Goal: Task Accomplishment & Management: Use online tool/utility

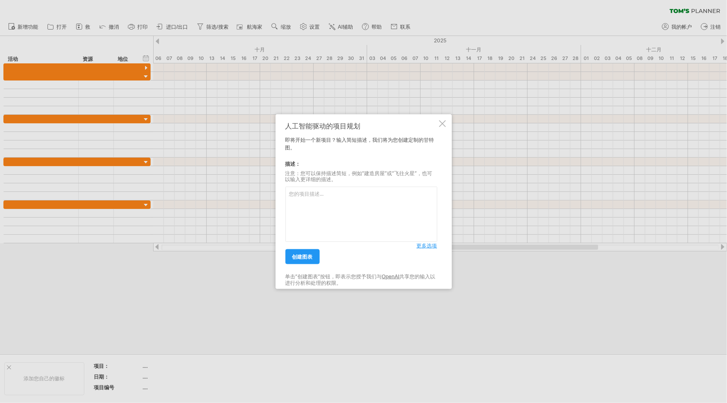
click at [444, 124] on div at bounding box center [442, 123] width 7 height 7
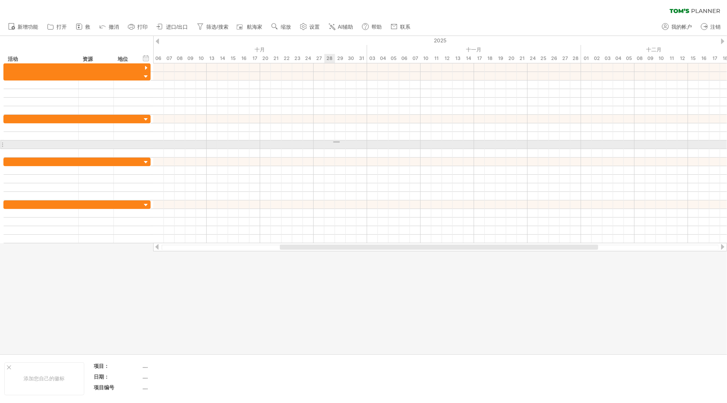
drag, startPoint x: 333, startPoint y: 143, endPoint x: 313, endPoint y: 149, distance: 21.4
click at [332, 143] on div at bounding box center [440, 144] width 574 height 9
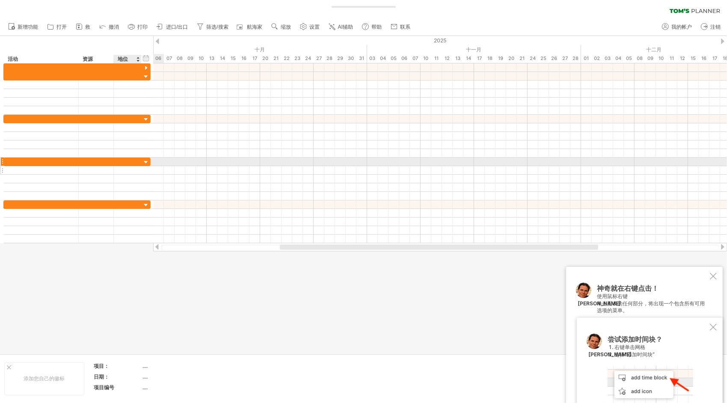
click at [135, 166] on div at bounding box center [127, 170] width 19 height 8
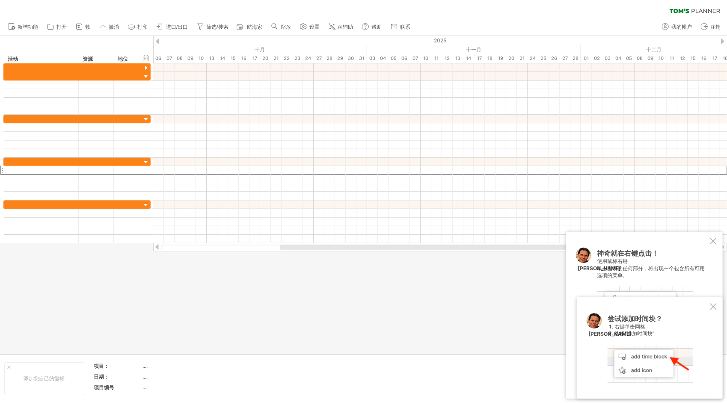
click at [715, 311] on div "尝试添加时间块？ 右键单击网格 选择“添加时间块” [PERSON_NAME]" at bounding box center [650, 347] width 146 height 101
click at [715, 307] on div at bounding box center [713, 306] width 7 height 7
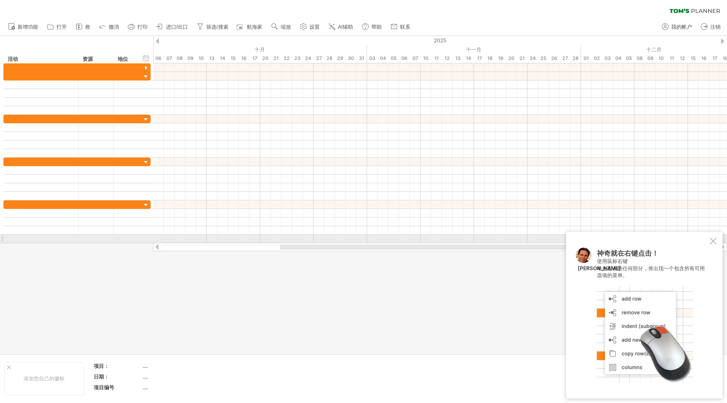
click at [712, 243] on div at bounding box center [713, 241] width 7 height 7
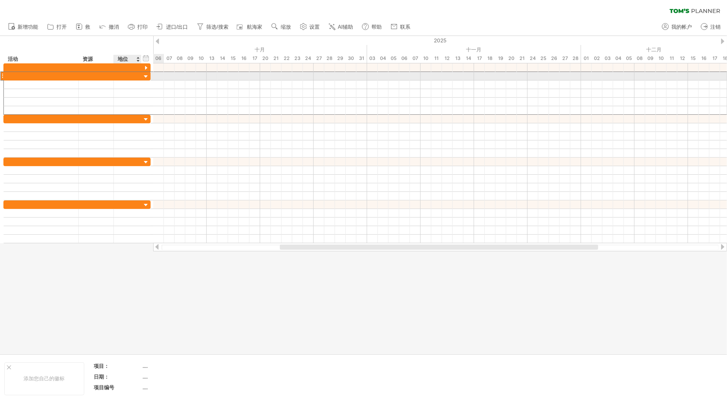
click at [124, 75] on div at bounding box center [127, 76] width 19 height 8
click at [72, 77] on div at bounding box center [41, 76] width 66 height 8
click at [72, 77] on input "text" at bounding box center [41, 76] width 66 height 8
click at [147, 77] on div at bounding box center [146, 77] width 8 height 8
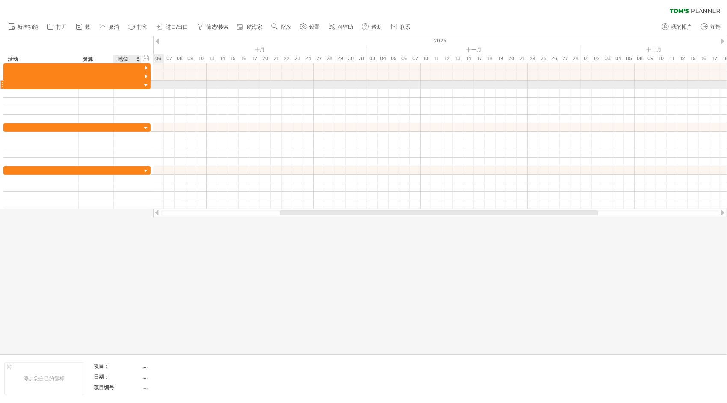
click at [143, 82] on div at bounding box center [146, 85] width 8 height 8
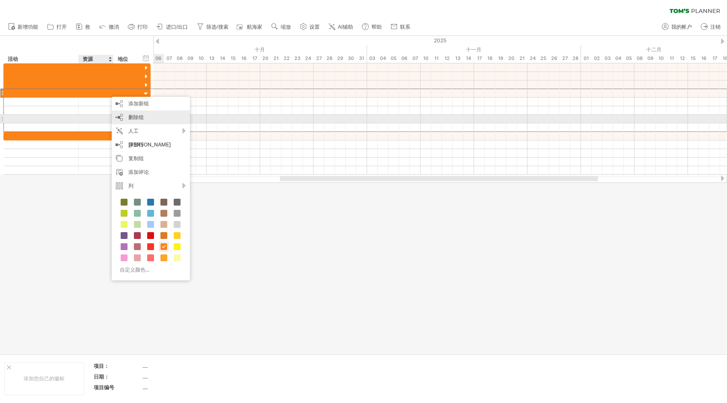
click at [148, 119] on div "删除组 remove selected groups" at bounding box center [151, 117] width 78 height 14
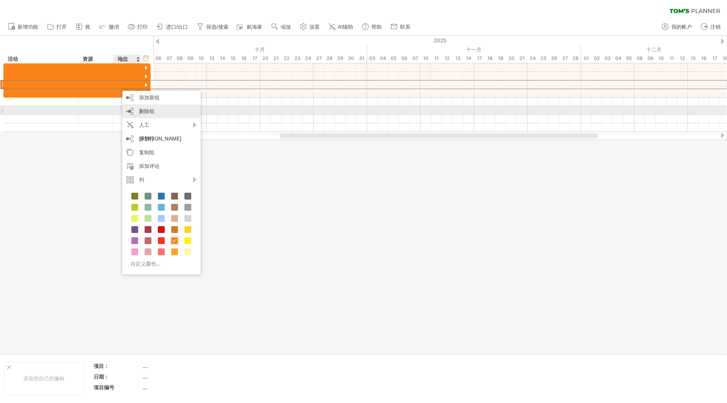
click at [149, 113] on span "删除组" at bounding box center [146, 111] width 15 height 6
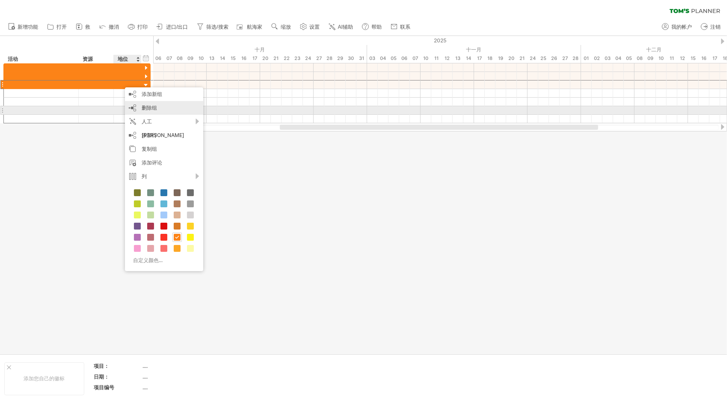
click at [140, 109] on div "删除组 remove selected groups" at bounding box center [164, 108] width 78 height 14
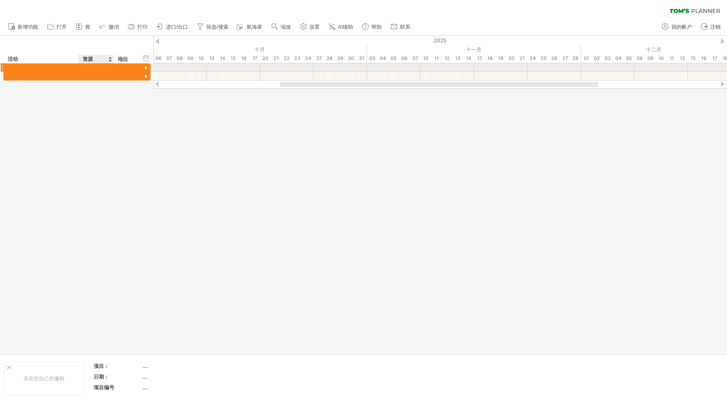
click at [87, 68] on div at bounding box center [96, 67] width 26 height 8
click at [87, 68] on input "text" at bounding box center [96, 67] width 26 height 8
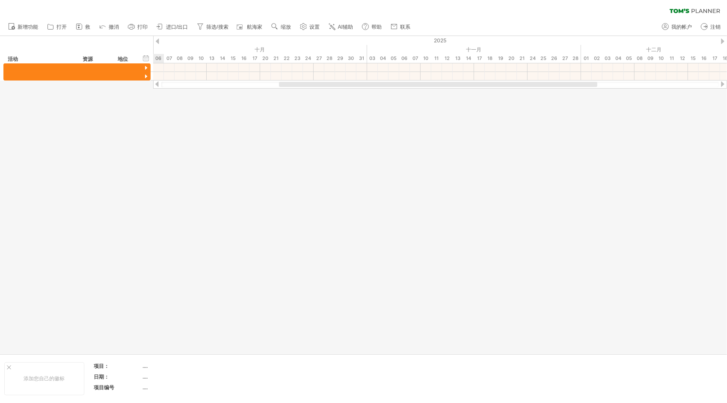
drag, startPoint x: 340, startPoint y: 85, endPoint x: 339, endPoint y: 109, distance: 24.4
click at [339, 109] on div "Trying to reach [DOMAIN_NAME] Connected again... 0% clear filter 救" at bounding box center [363, 201] width 727 height 403
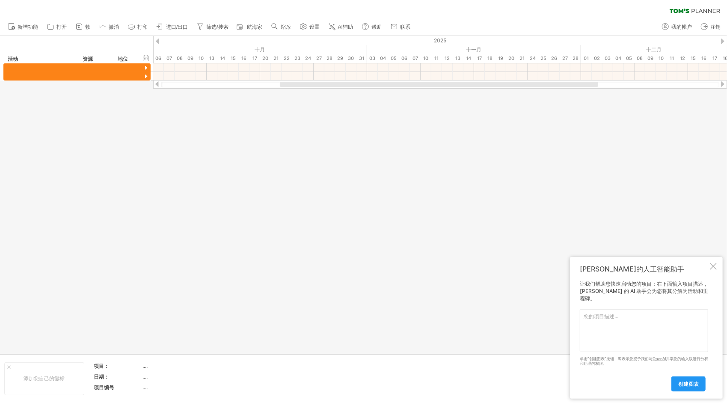
click at [710, 272] on div "[PERSON_NAME]的人工智能助手 让我们帮助您快速启动您的项目：在下面输入项目描述，[PERSON_NAME] 的 AI 助手会为您将其分解为活动和里…" at bounding box center [646, 328] width 153 height 142
click at [711, 270] on div at bounding box center [713, 266] width 7 height 7
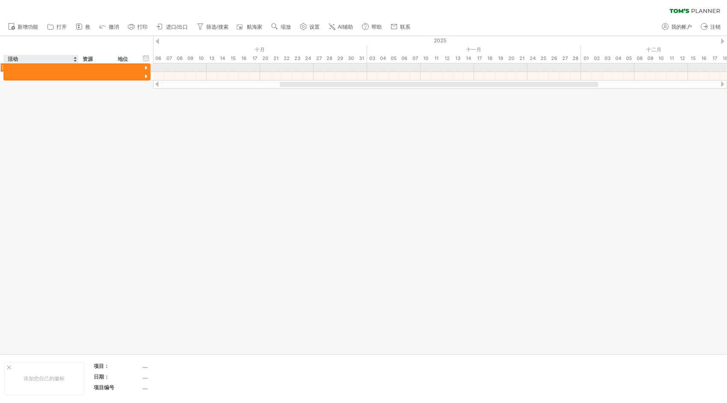
click at [69, 66] on div at bounding box center [41, 67] width 66 height 8
click at [69, 66] on input "text" at bounding box center [41, 67] width 66 height 8
